Goal: Task Accomplishment & Management: Complete application form

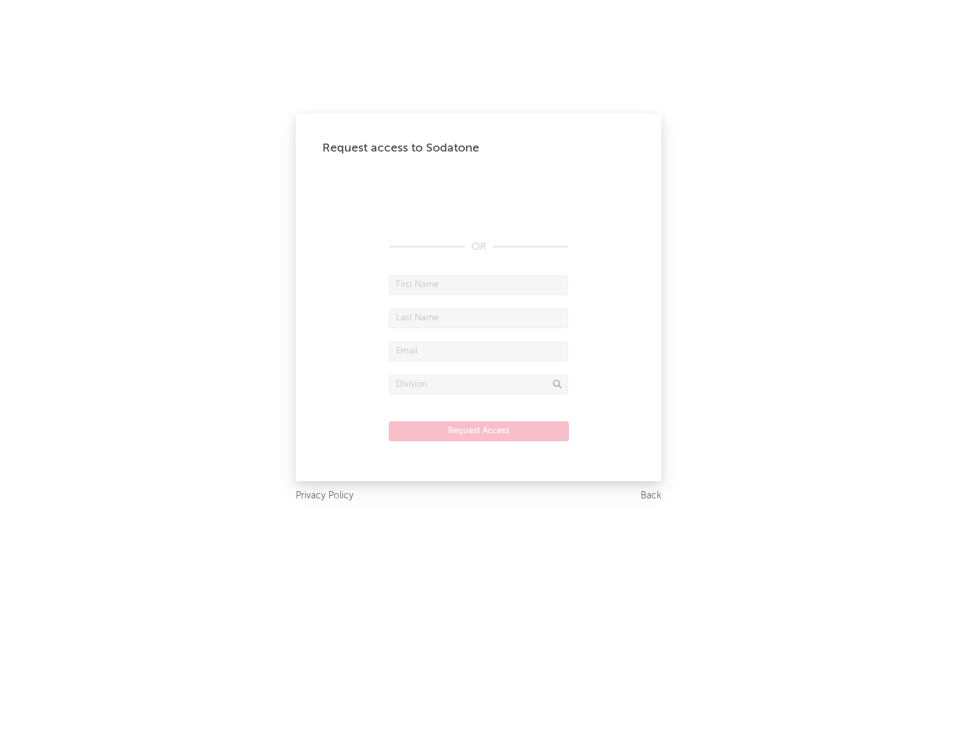
click at [479, 284] on input "text" at bounding box center [478, 285] width 179 height 20
type input "[PERSON_NAME]"
click at [479, 318] on input "text" at bounding box center [478, 318] width 179 height 20
type input "[PERSON_NAME]"
click at [479, 351] on input "text" at bounding box center [478, 352] width 179 height 20
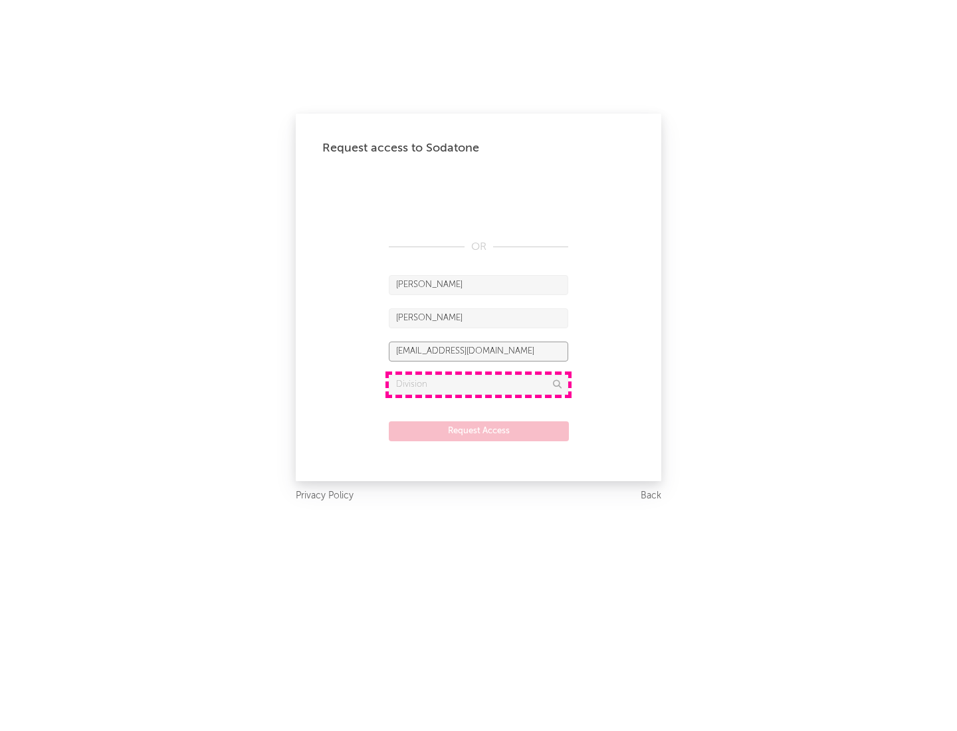
type input "[EMAIL_ADDRESS][DOMAIN_NAME]"
click at [479, 384] on input "text" at bounding box center [478, 385] width 179 height 20
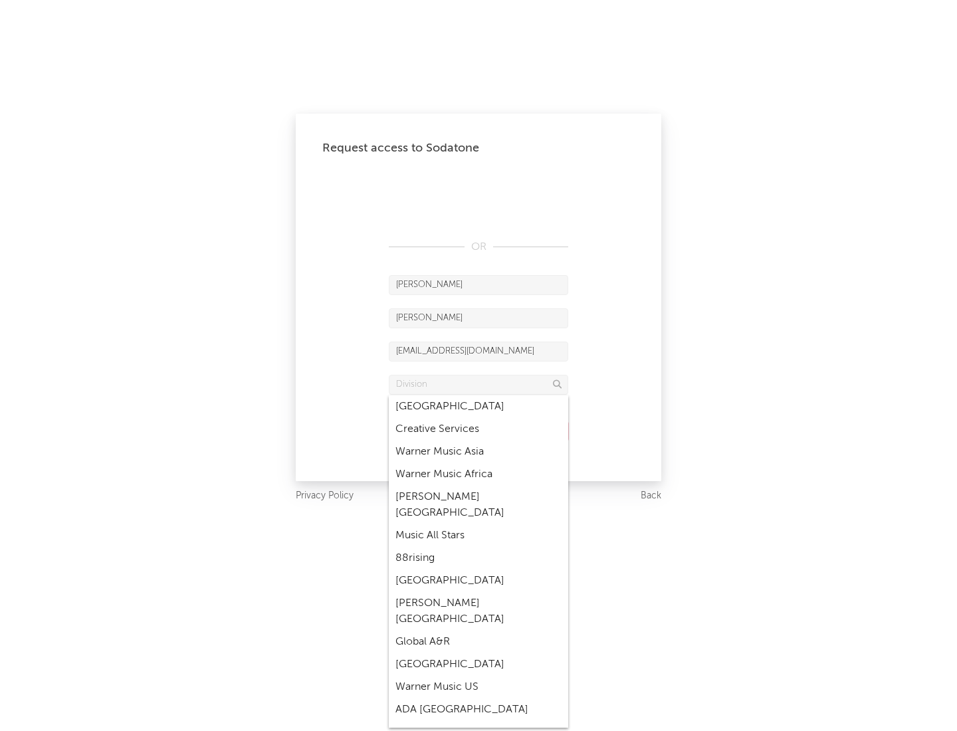
click at [479, 524] on div "Music All Stars" at bounding box center [478, 535] width 179 height 23
type input "Music All Stars"
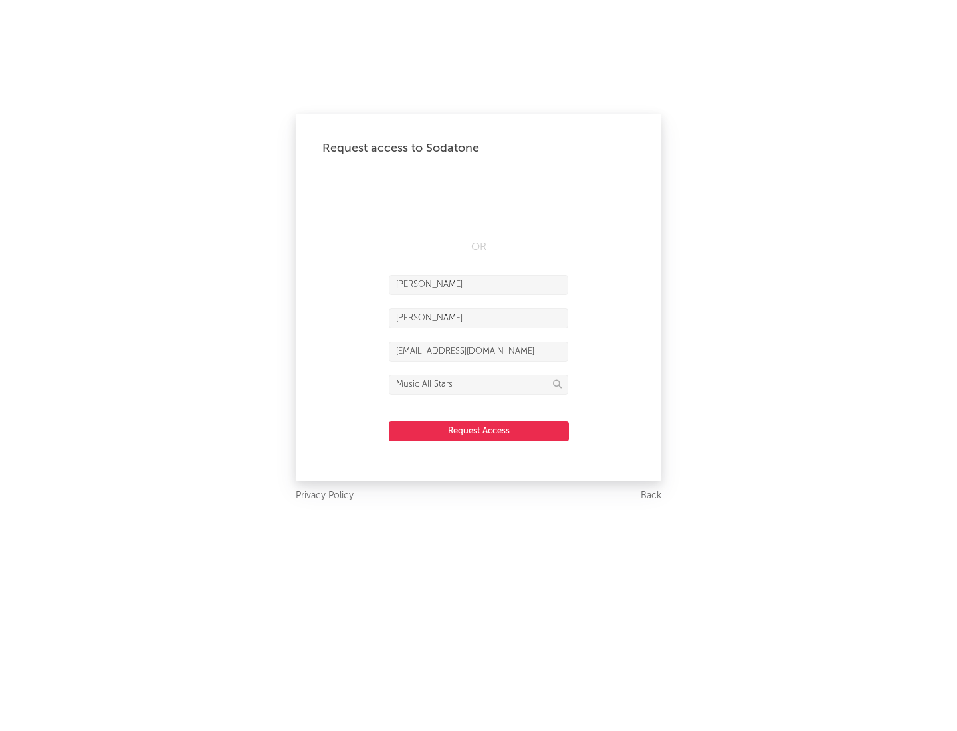
click at [479, 431] on button "Request Access" at bounding box center [479, 431] width 180 height 20
